Goal: Navigation & Orientation: Find specific page/section

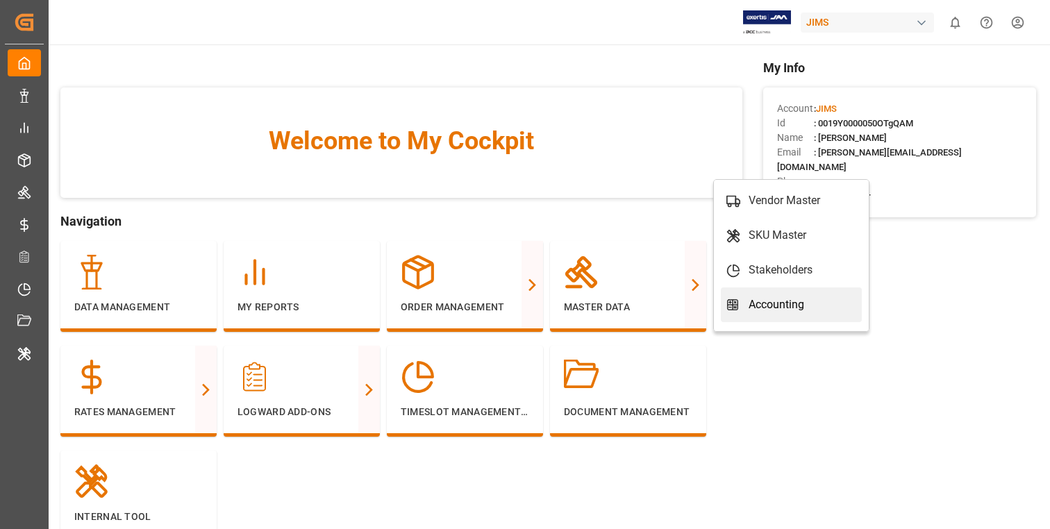
click at [824, 294] on link "Accounting" at bounding box center [791, 304] width 141 height 35
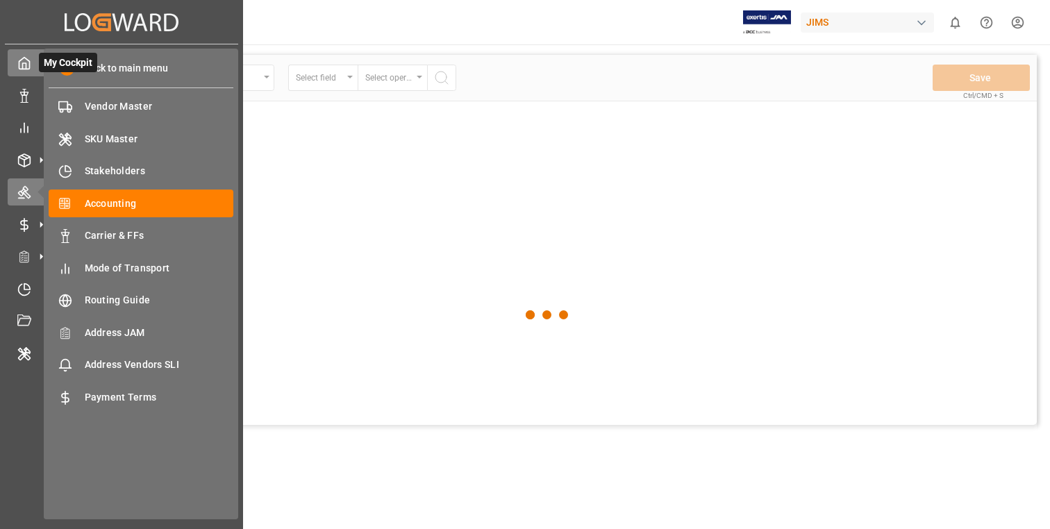
click at [16, 58] on div at bounding box center [20, 63] width 24 height 15
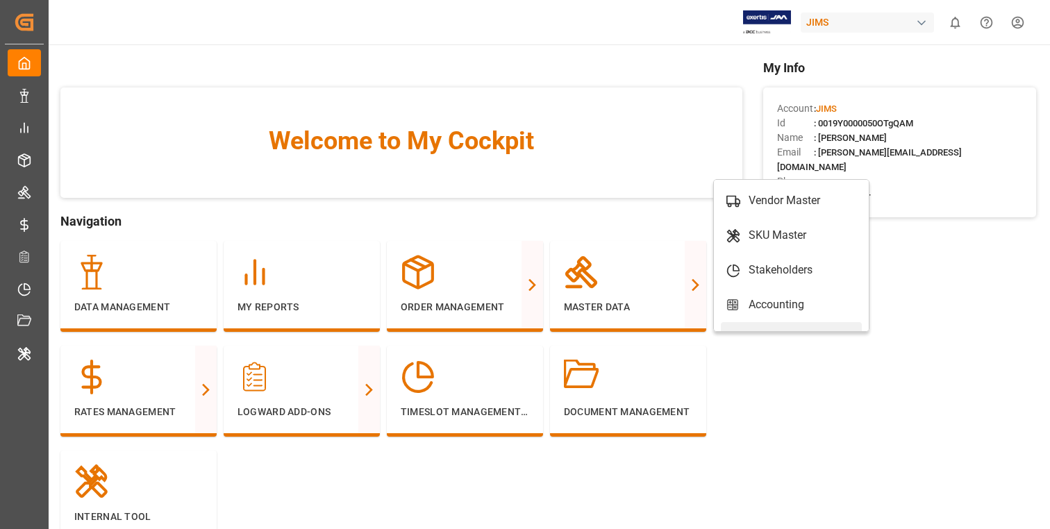
click at [839, 326] on link "Carrier & FFs" at bounding box center [791, 339] width 141 height 35
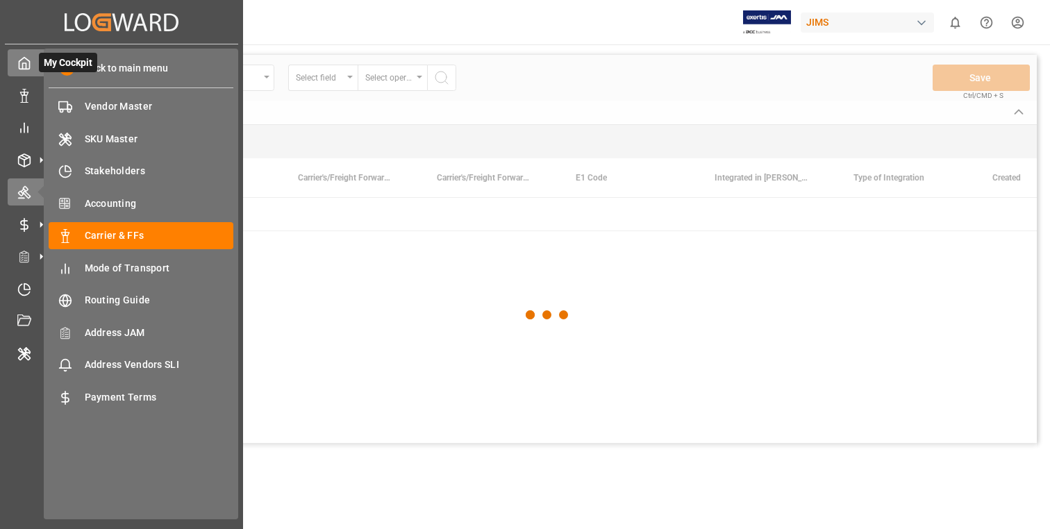
click at [22, 53] on div "My Cockpit My Cockpit" at bounding box center [122, 62] width 228 height 27
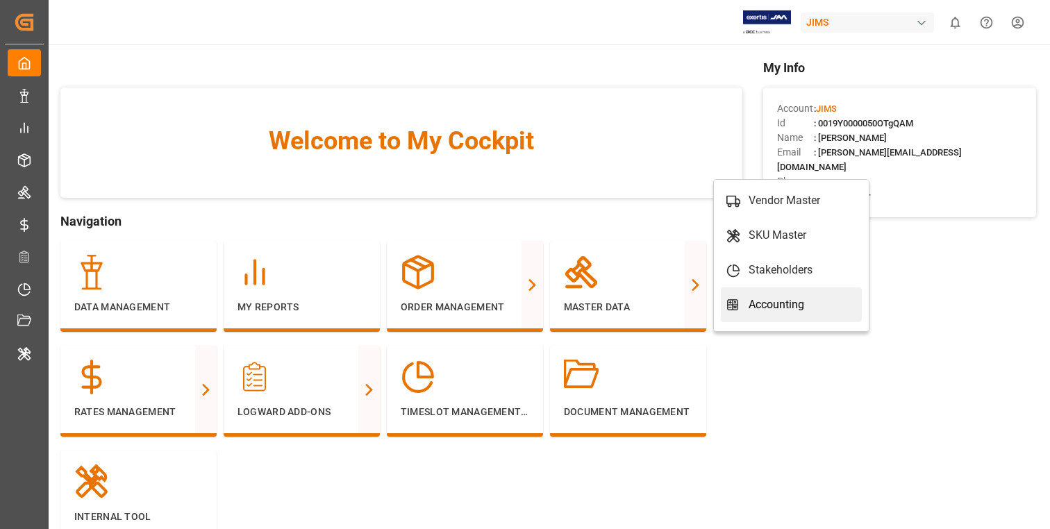
click at [853, 304] on div "Accounting" at bounding box center [791, 304] width 130 height 17
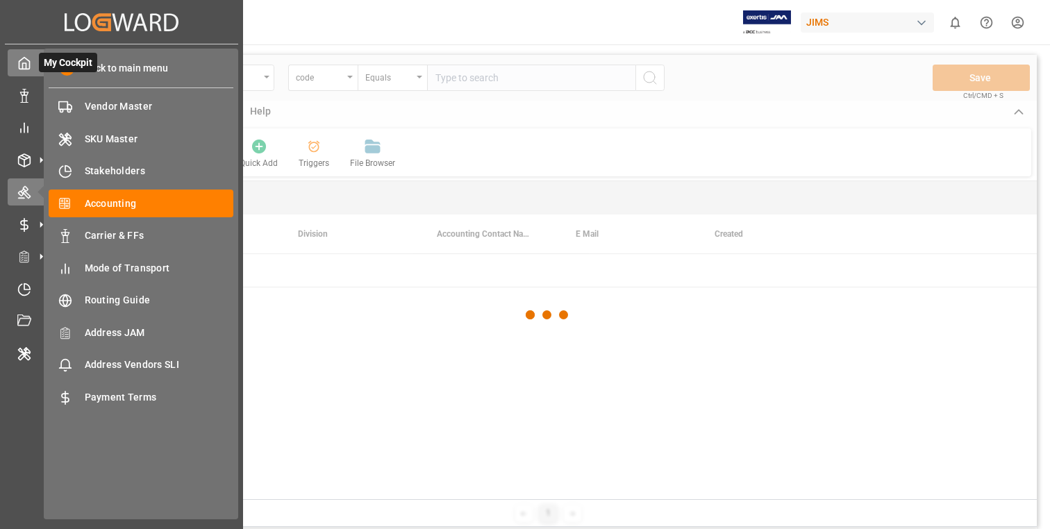
click at [17, 54] on div "My Cockpit My Cockpit" at bounding box center [122, 62] width 228 height 27
